Goal: Check status: Check status

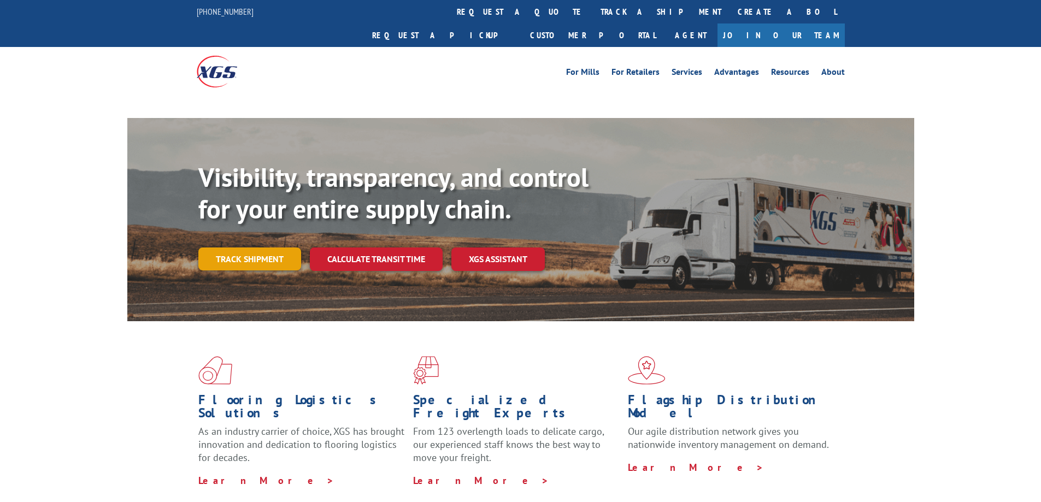
click at [231, 247] on link "Track shipment" at bounding box center [249, 258] width 103 height 23
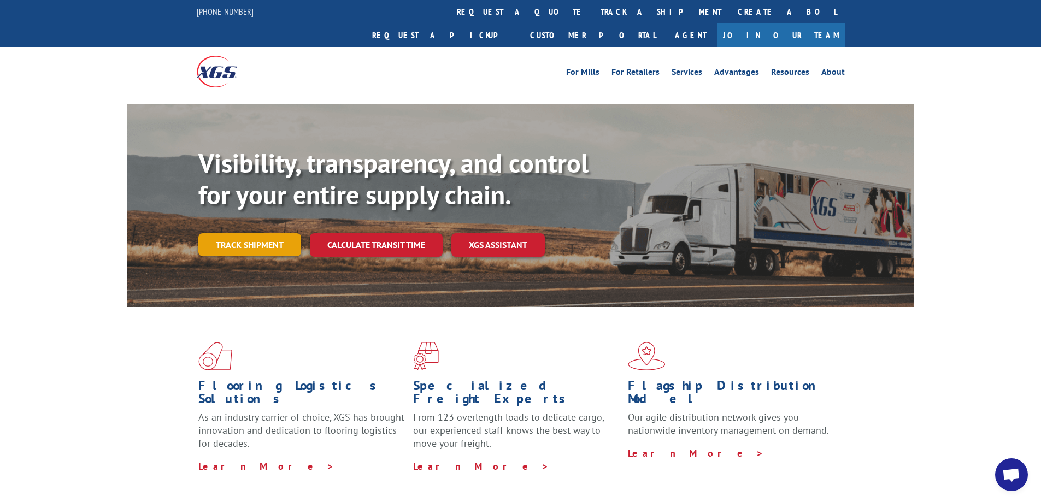
click at [237, 233] on link "Track shipment" at bounding box center [249, 244] width 103 height 23
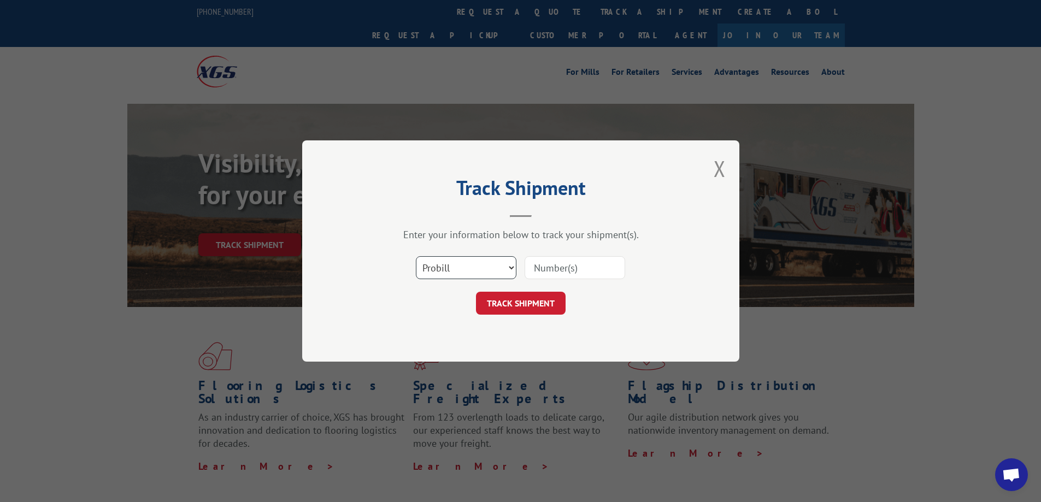
click at [434, 270] on select "Select category... Probill BOL PO" at bounding box center [466, 267] width 101 height 23
select select "bol"
click at [416, 256] on select "Select category... Probill BOL PO" at bounding box center [466, 267] width 101 height 23
click at [583, 265] on input at bounding box center [574, 267] width 101 height 23
paste input "5218214"
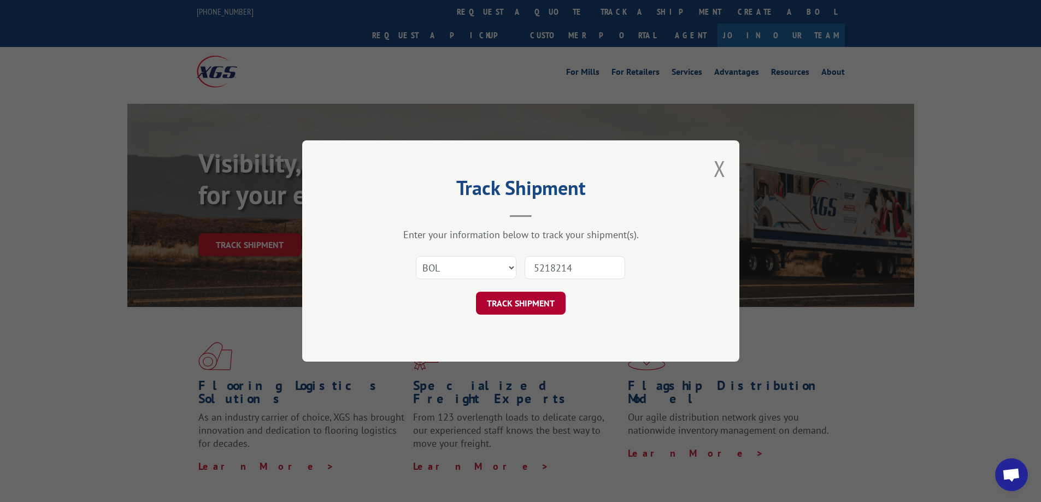
type input "5218214"
click at [502, 314] on button "TRACK SHIPMENT" at bounding box center [521, 303] width 90 height 23
